Goal: Check status: Check status

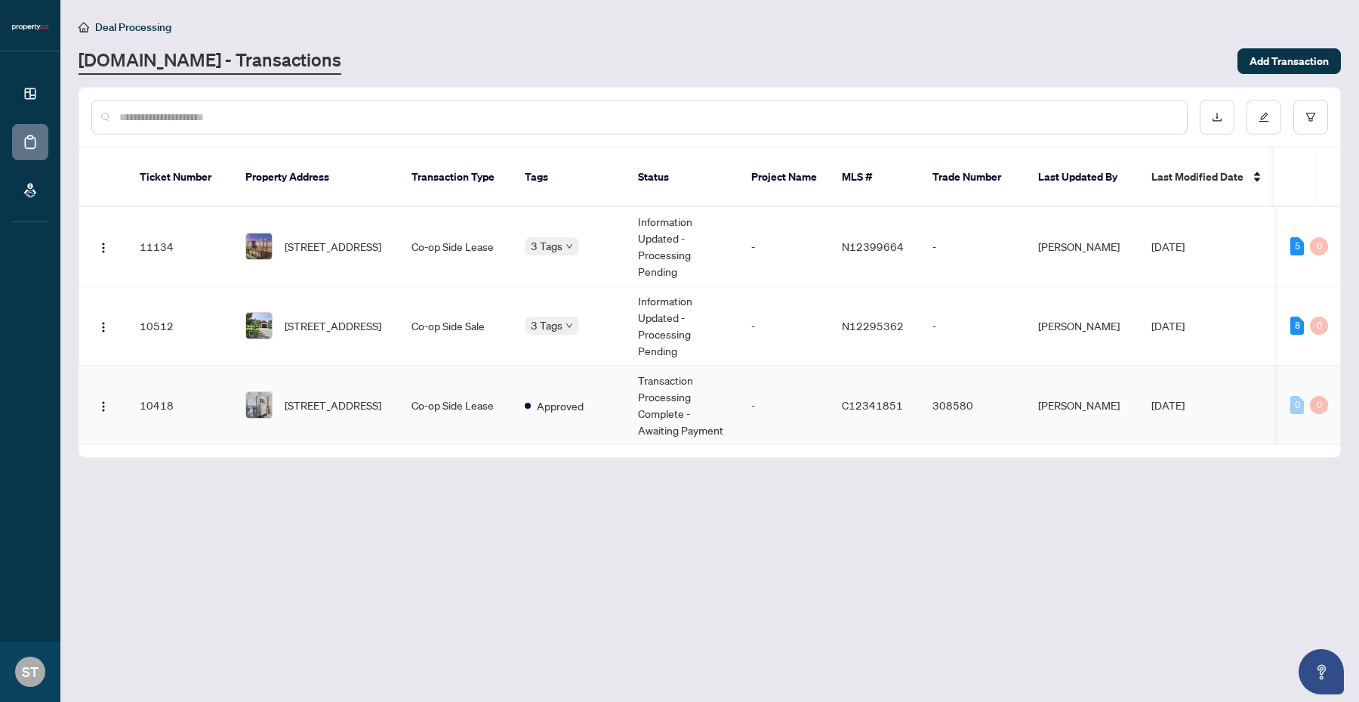
click at [666, 386] on td "Transaction Processing Complete - Awaiting Payment" at bounding box center [682, 405] width 113 height 79
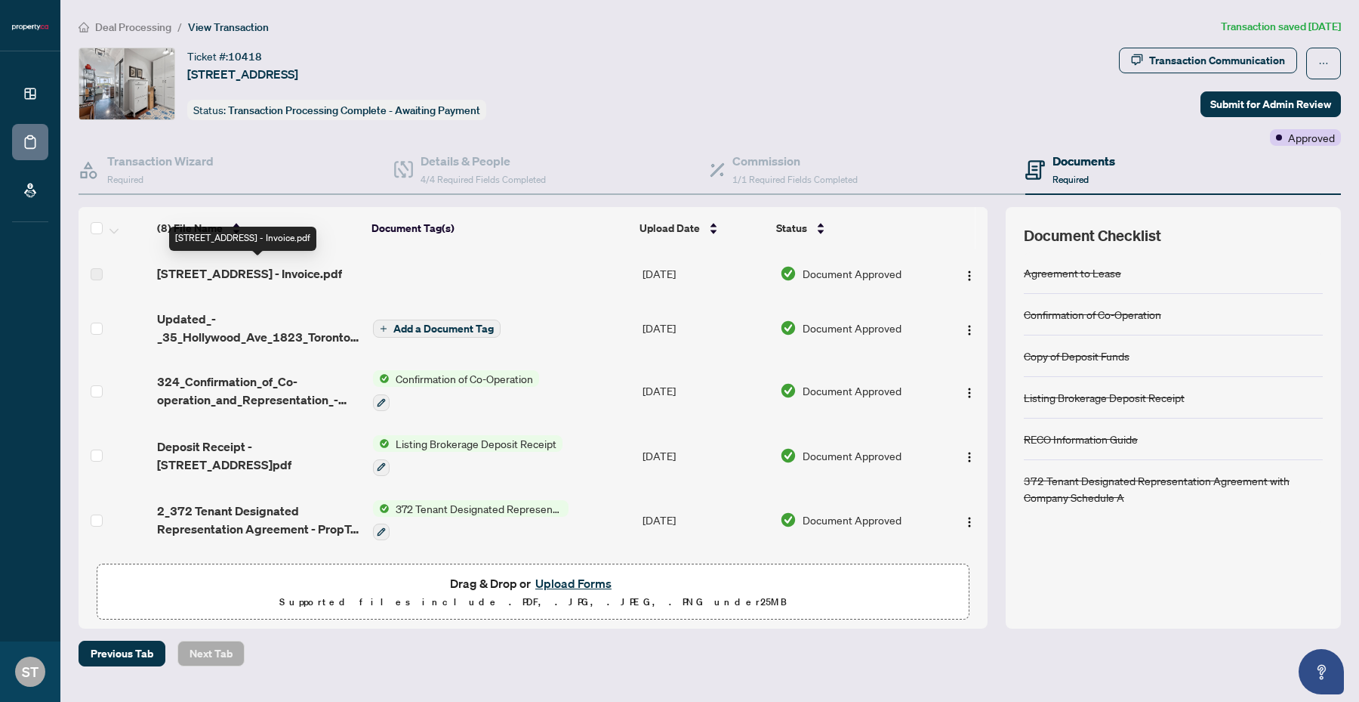
click at [218, 276] on span "1823 - 35 Hollywood Ave - Invoice.pdf" at bounding box center [249, 273] width 185 height 18
